Goal: Information Seeking & Learning: Check status

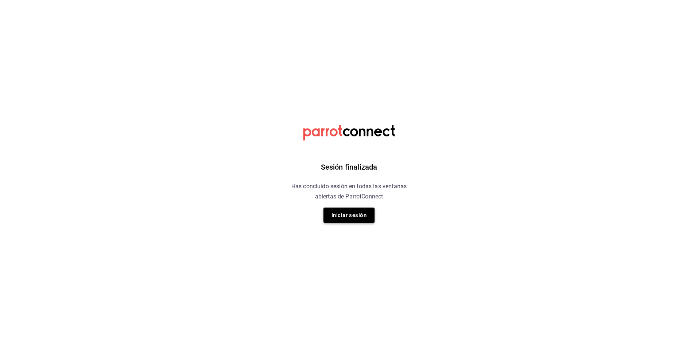
click at [336, 212] on button "Iniciar sesión" at bounding box center [349, 215] width 51 height 15
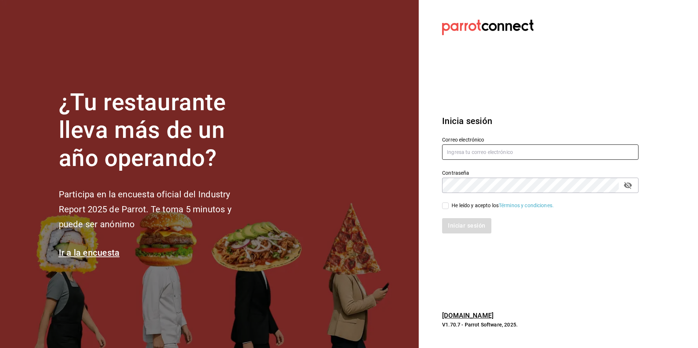
type input "Animal.tijuana@grupocosteno.com"
click at [445, 210] on div "Iniciar sesión" at bounding box center [536, 222] width 205 height 24
click at [445, 207] on input "He leído y acepto los Términos y condiciones." at bounding box center [445, 206] width 7 height 7
checkbox input "true"
click at [457, 220] on button "Iniciar sesión" at bounding box center [467, 225] width 50 height 15
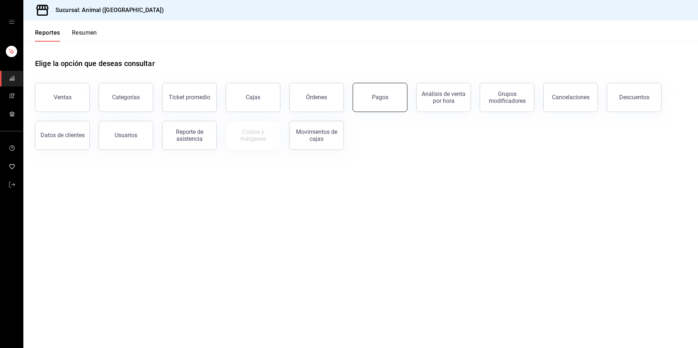
click at [372, 103] on button "Pagos" at bounding box center [380, 97] width 55 height 29
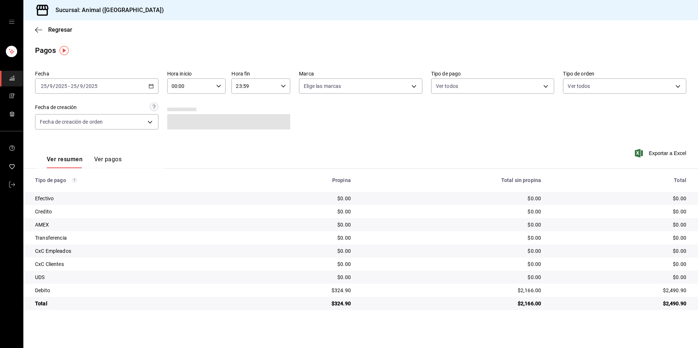
click at [154, 84] on div "[DATE] [DATE] - [DATE] [DATE]" at bounding box center [96, 86] width 123 height 15
click at [79, 194] on span "Rango de fechas" at bounding box center [69, 191] width 57 height 8
click at [241, 131] on div "Fecha [DATE] [DATE] - [DATE] [DATE] Hora inicio 00:00 Hora inicio Hora fin 23:5…" at bounding box center [361, 103] width 652 height 71
click at [98, 87] on div "[DATE] [DATE] - [DATE] [DATE]" at bounding box center [96, 86] width 123 height 15
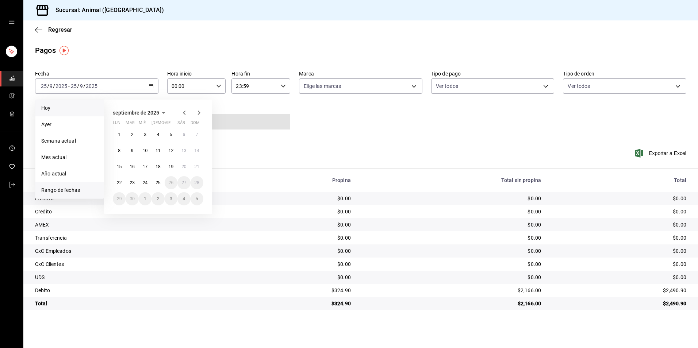
click at [84, 113] on li "Hoy" at bounding box center [69, 108] width 68 height 16
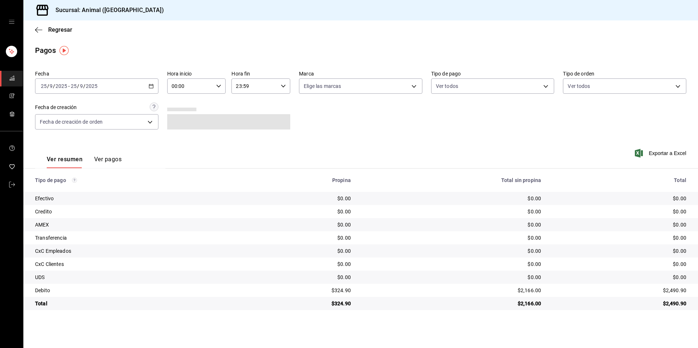
click at [221, 88] on icon "button" at bounding box center [218, 86] width 5 height 5
click at [182, 141] on button "04" at bounding box center [181, 138] width 27 height 15
type input "04:00"
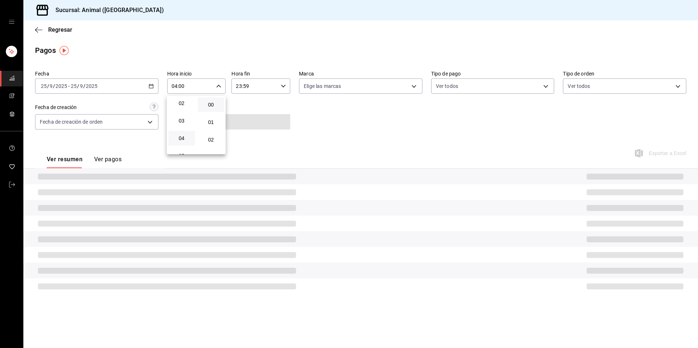
click at [305, 133] on div at bounding box center [349, 174] width 698 height 348
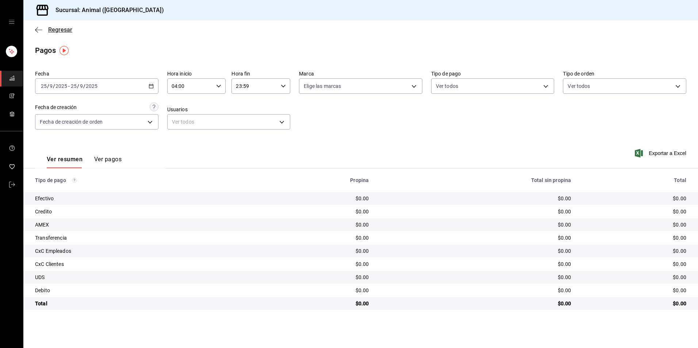
click at [64, 30] on span "Regresar" at bounding box center [60, 29] width 24 height 7
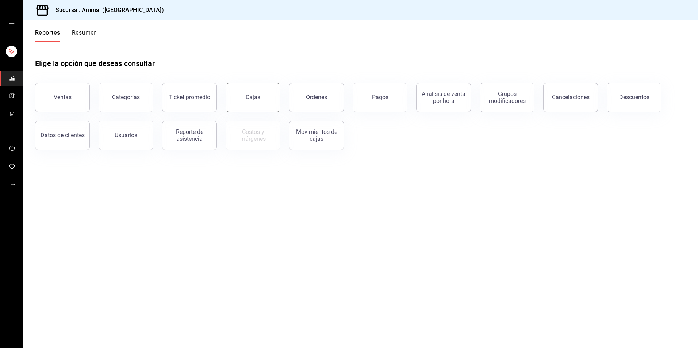
click at [262, 100] on link "Cajas" at bounding box center [253, 97] width 55 height 29
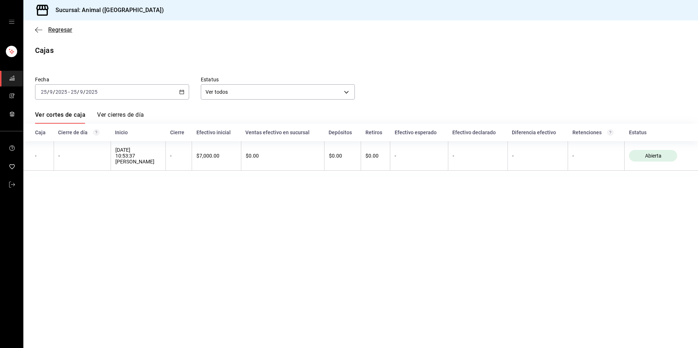
click at [66, 30] on span "Regresar" at bounding box center [60, 29] width 24 height 7
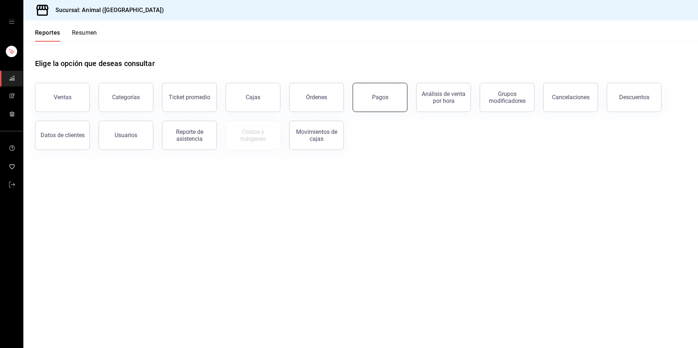
click at [384, 100] on div "Pagos" at bounding box center [380, 97] width 16 height 7
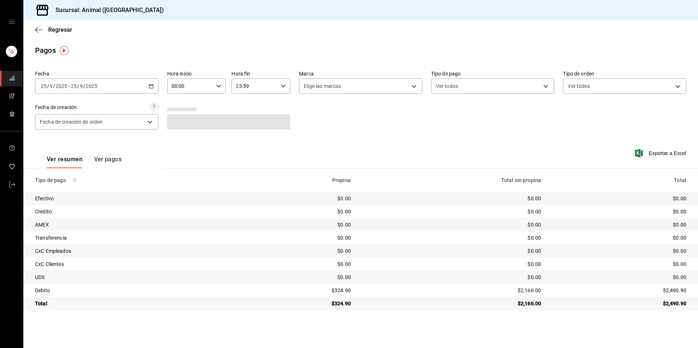
click at [202, 89] on input "00:00" at bounding box center [190, 86] width 46 height 15
click at [120, 88] on div at bounding box center [349, 174] width 698 height 348
click at [149, 88] on \(Stroke\) "button" at bounding box center [151, 86] width 4 height 4
click at [88, 106] on span "Hoy" at bounding box center [69, 108] width 57 height 8
click at [149, 87] on \(Stroke\) "button" at bounding box center [151, 86] width 4 height 4
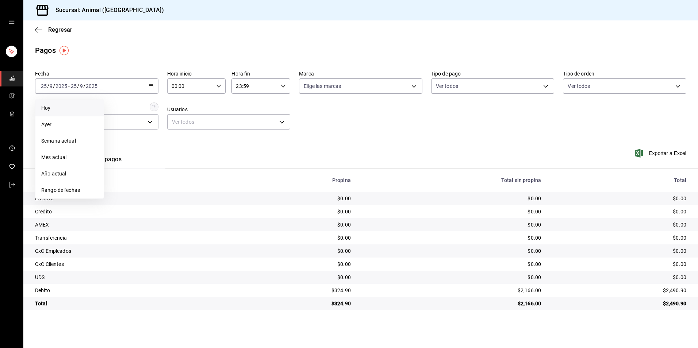
drag, startPoint x: 72, startPoint y: 115, endPoint x: 73, endPoint y: 105, distance: 10.3
click at [72, 115] on li "Hoy" at bounding box center [69, 108] width 68 height 16
click at [154, 84] on div "[DATE] [DATE] - [DATE] [DATE]" at bounding box center [96, 86] width 123 height 15
click at [79, 108] on span "Hoy" at bounding box center [69, 108] width 57 height 8
click at [215, 84] on div "00:00 Hora inicio" at bounding box center [196, 86] width 59 height 15
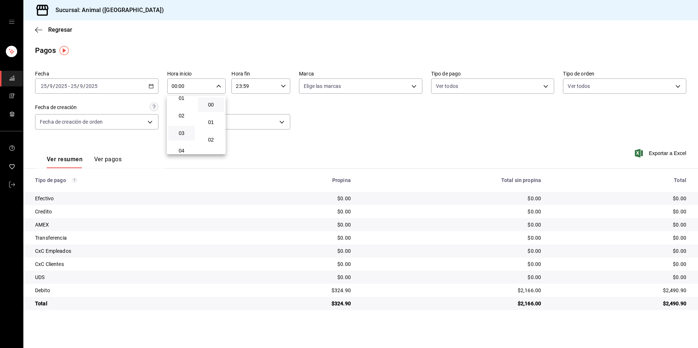
scroll to position [37, 0]
click at [181, 135] on span "04" at bounding box center [182, 138] width 18 height 6
type input "04:00"
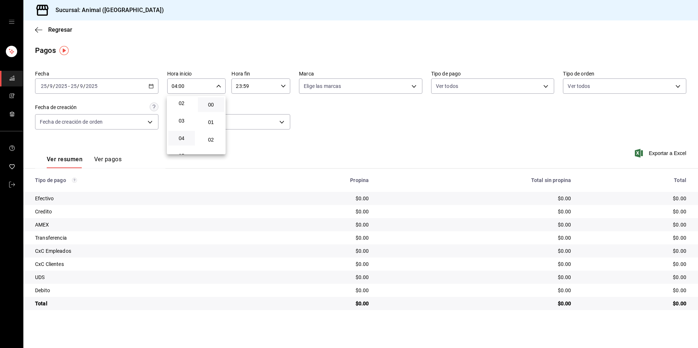
click at [264, 137] on div at bounding box center [349, 174] width 698 height 348
click at [476, 92] on body "Sucursal: Animal (Tijuana) Regresar Pagos Fecha [DATE] [DATE] - [DATE] [DATE] H…" at bounding box center [349, 174] width 698 height 348
click at [474, 107] on li "Ver todos" at bounding box center [493, 114] width 123 height 22
type input "b84c62b8-b02c-4970-ab2e-e166616419f2,235ce608-f464-428a-9a71-314f665367d1,53567…"
checkbox input "true"
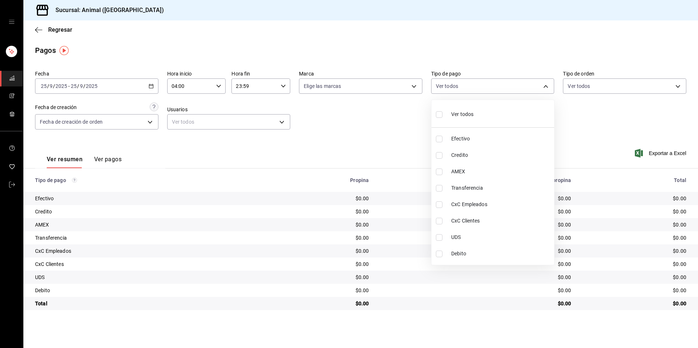
checkbox input "true"
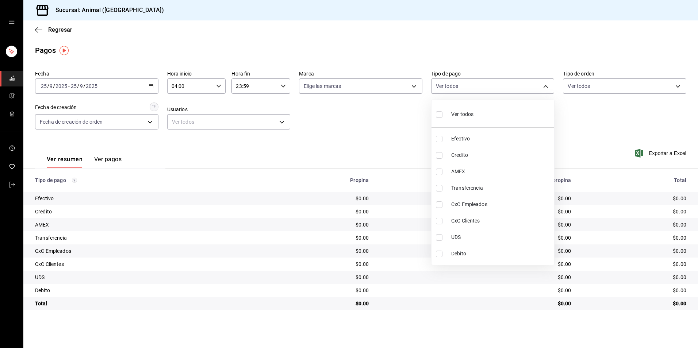
checkbox input "true"
click at [474, 108] on li "Ver todos" at bounding box center [493, 114] width 123 height 22
checkbox input "false"
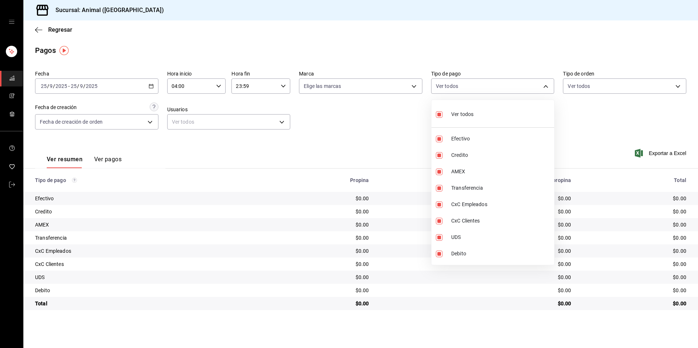
checkbox input "false"
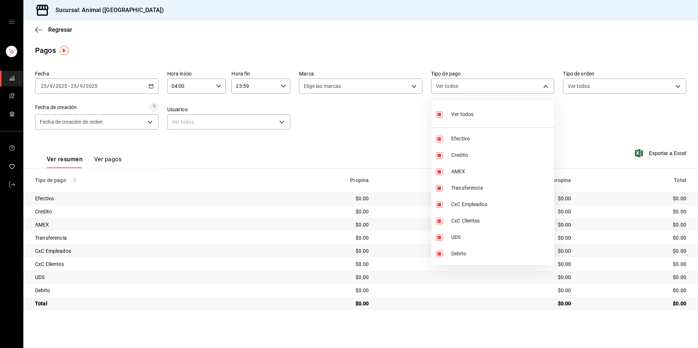
checkbox input "false"
click at [364, 153] on div at bounding box center [349, 174] width 698 height 348
click at [463, 88] on body "Sucursal: Animal (Tijuana) Regresar Pagos Fecha [DATE] [DATE] - [DATE] [DATE] H…" at bounding box center [349, 174] width 698 height 348
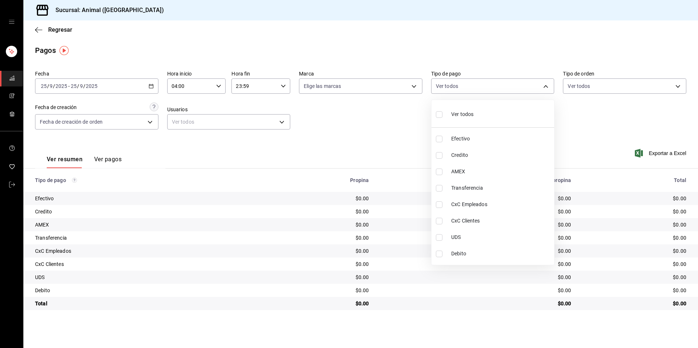
click at [466, 109] on div "Ver todos" at bounding box center [455, 114] width 38 height 16
type input "b84c62b8-b02c-4970-ab2e-e166616419f2,235ce608-f464-428a-9a71-314f665367d1,53567…"
checkbox input "true"
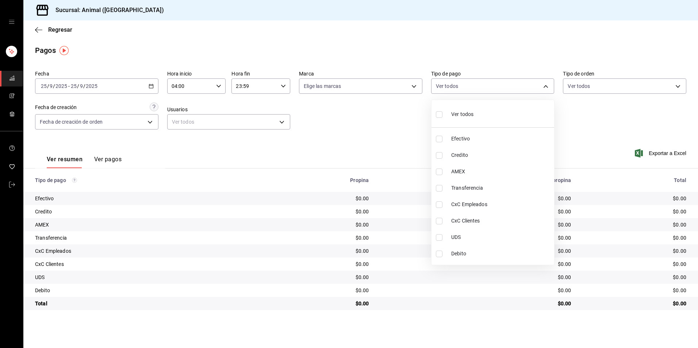
checkbox input "true"
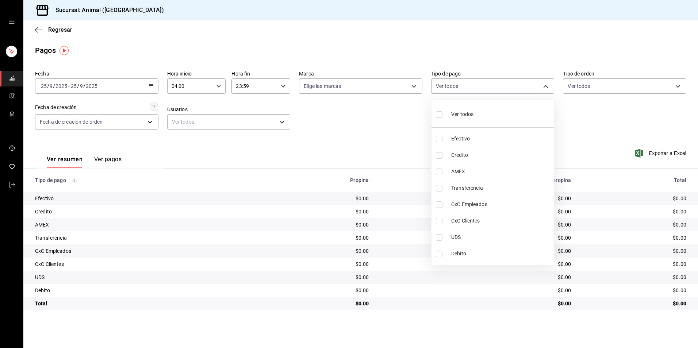
checkbox input "true"
click at [466, 109] on div "Ver todos" at bounding box center [455, 114] width 38 height 16
checkbox input "false"
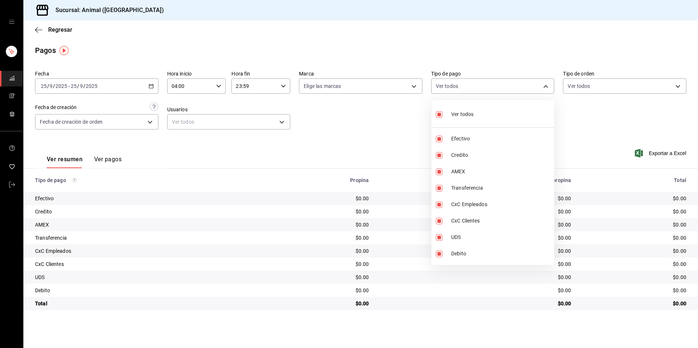
checkbox input "false"
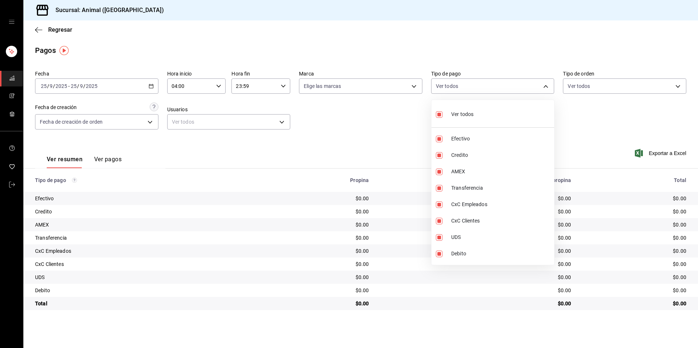
checkbox input "false"
click at [498, 107] on li "Ver todos" at bounding box center [493, 114] width 123 height 22
type input "b84c62b8-b02c-4970-ab2e-e166616419f2,235ce608-f464-428a-9a71-314f665367d1,53567…"
checkbox input "true"
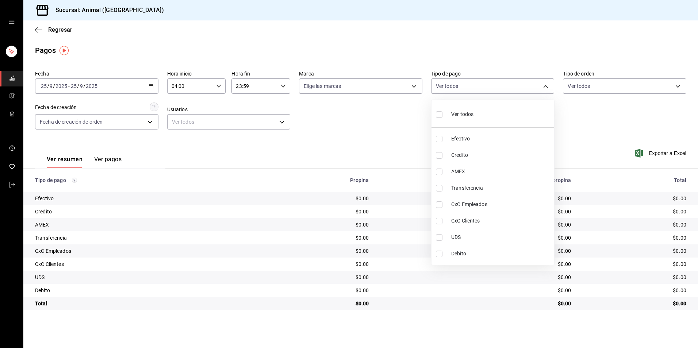
checkbox input "true"
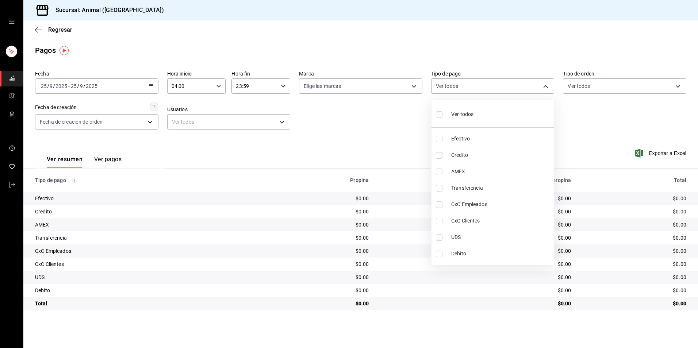
checkbox input "true"
click at [498, 107] on li "Ver todos" at bounding box center [493, 114] width 123 height 22
checkbox input "false"
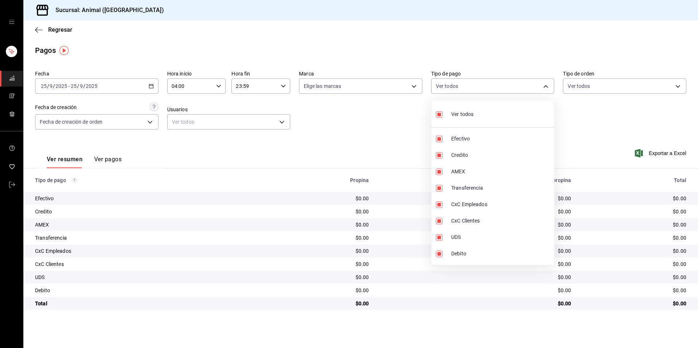
checkbox input "false"
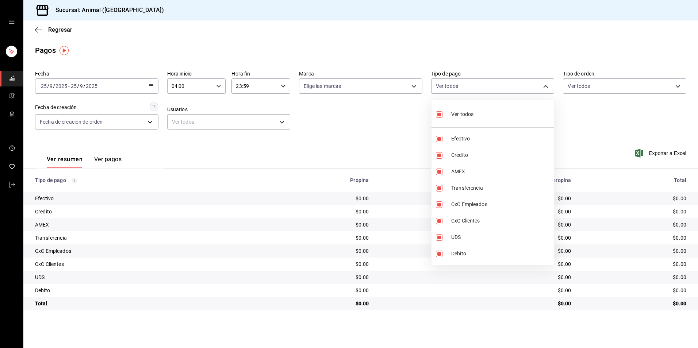
checkbox input "false"
click at [473, 110] on div "Ver todos" at bounding box center [455, 114] width 38 height 16
type input "b84c62b8-b02c-4970-ab2e-e166616419f2,235ce608-f464-428a-9a71-314f665367d1,53567…"
checkbox input "true"
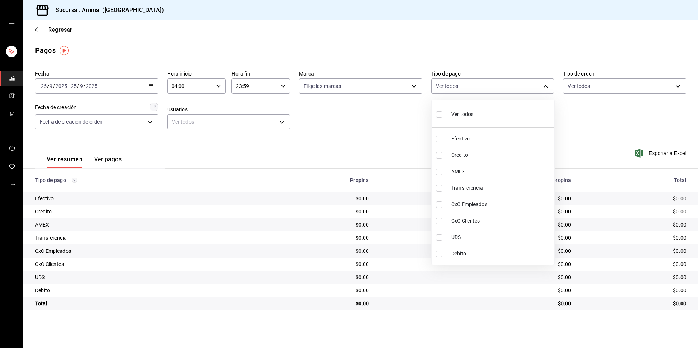
checkbox input "true"
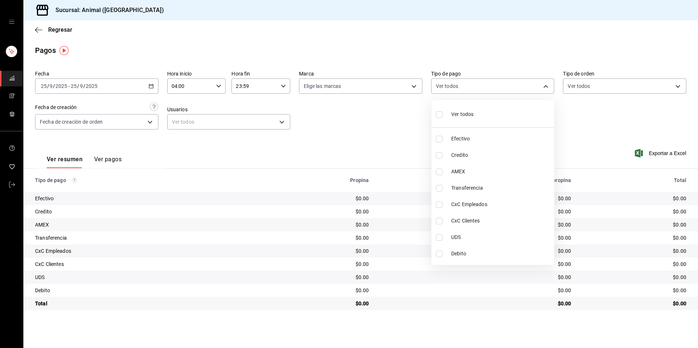
checkbox input "true"
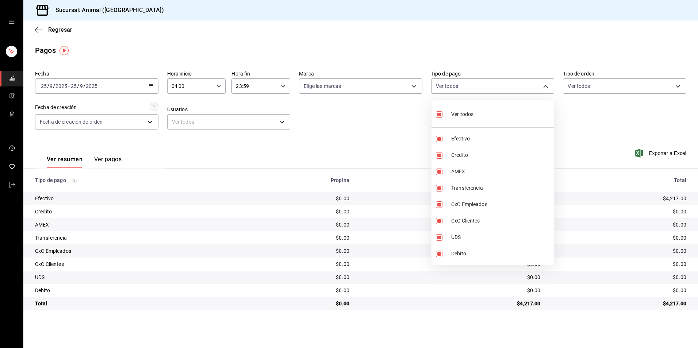
click at [473, 110] on div "Ver todos" at bounding box center [455, 114] width 38 height 16
checkbox input "false"
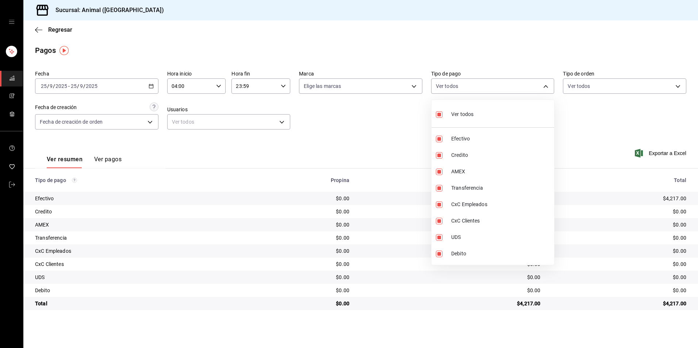
checkbox input "false"
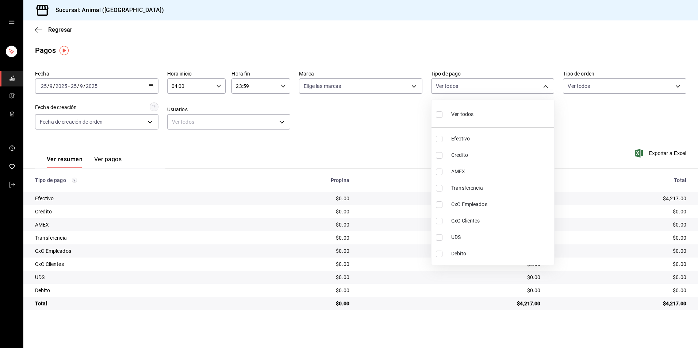
click at [490, 118] on li "Ver todos" at bounding box center [493, 114] width 123 height 22
type input "b84c62b8-b02c-4970-ab2e-e166616419f2,235ce608-f464-428a-9a71-314f665367d1,53567…"
checkbox input "true"
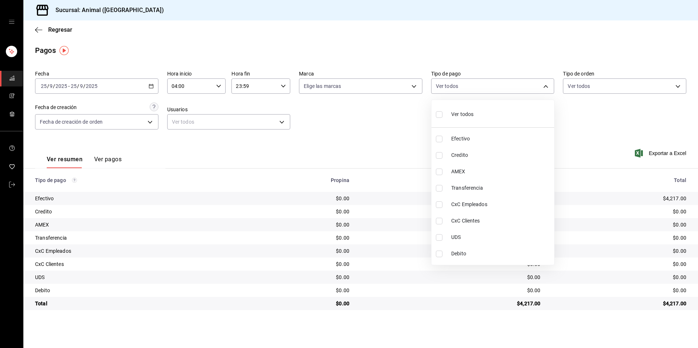
checkbox input "true"
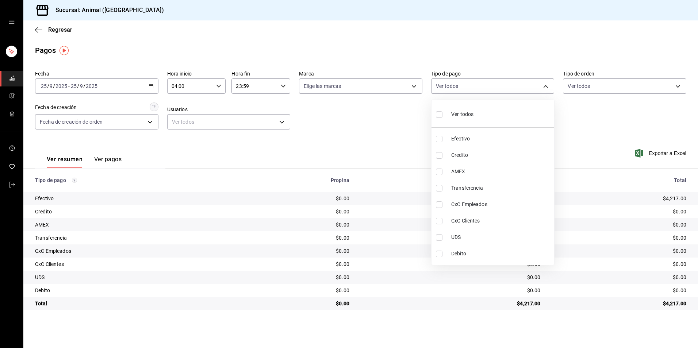
checkbox input "true"
click at [490, 118] on li "Ver todos" at bounding box center [493, 114] width 123 height 22
checkbox input "false"
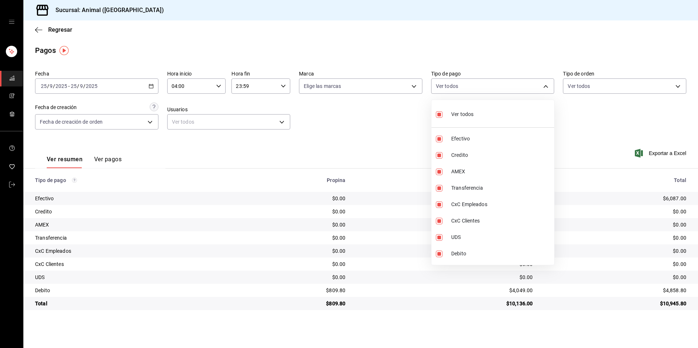
checkbox input "false"
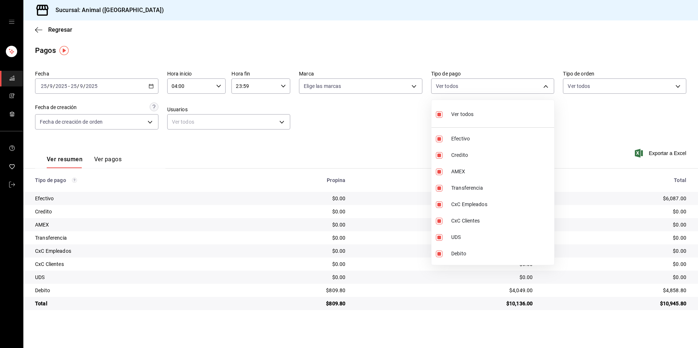
checkbox input "false"
click at [484, 155] on span "Credito" at bounding box center [501, 156] width 100 height 8
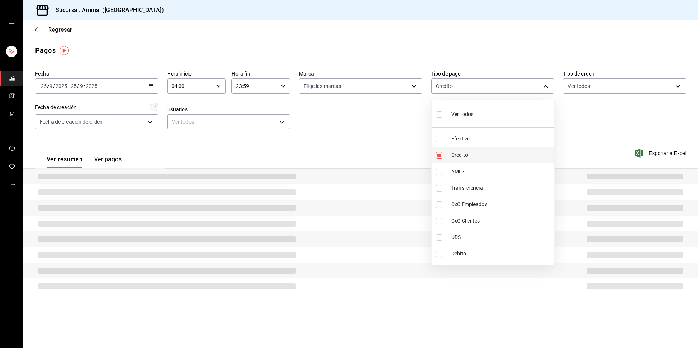
type input "235ce608-f464-428a-9a71-314f665367d1"
checkbox input "true"
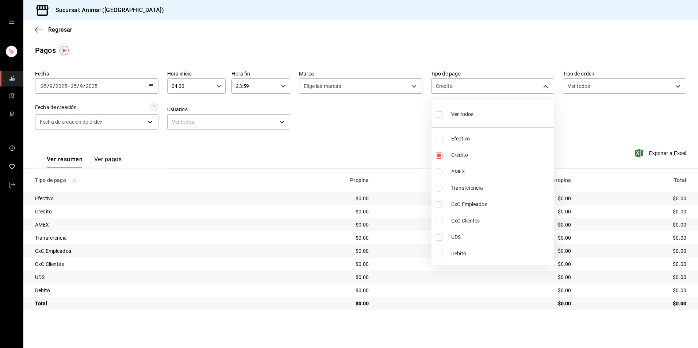
click at [484, 260] on li "Debito" at bounding box center [493, 254] width 123 height 16
type input "235ce608-f464-428a-9a71-314f665367d1,c7b29183-a811-4137-9cfa-21a61cd2bc4a"
checkbox input "true"
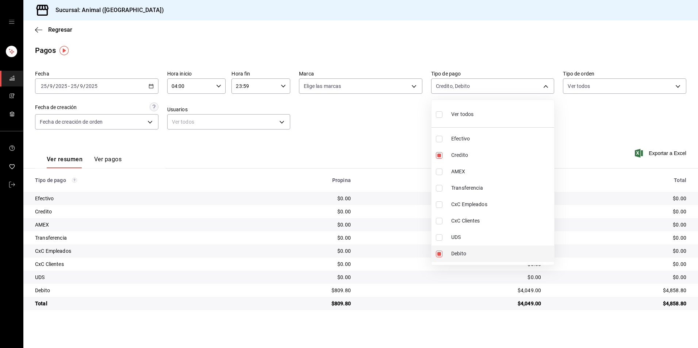
click at [467, 258] on li "Debito" at bounding box center [493, 254] width 123 height 16
type input "235ce608-f464-428a-9a71-314f665367d1"
checkbox input "false"
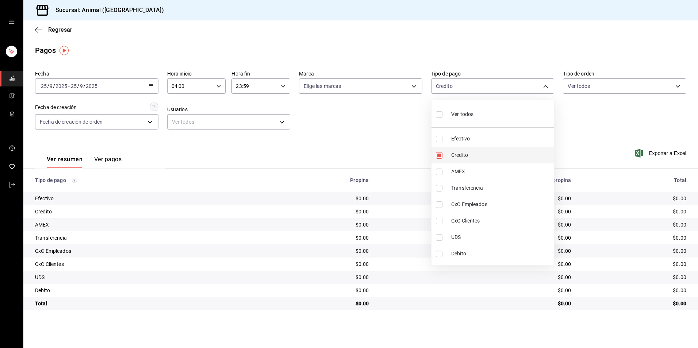
click at [472, 156] on span "Credito" at bounding box center [501, 156] width 100 height 8
checkbox input "false"
